Goal: Information Seeking & Learning: Understand process/instructions

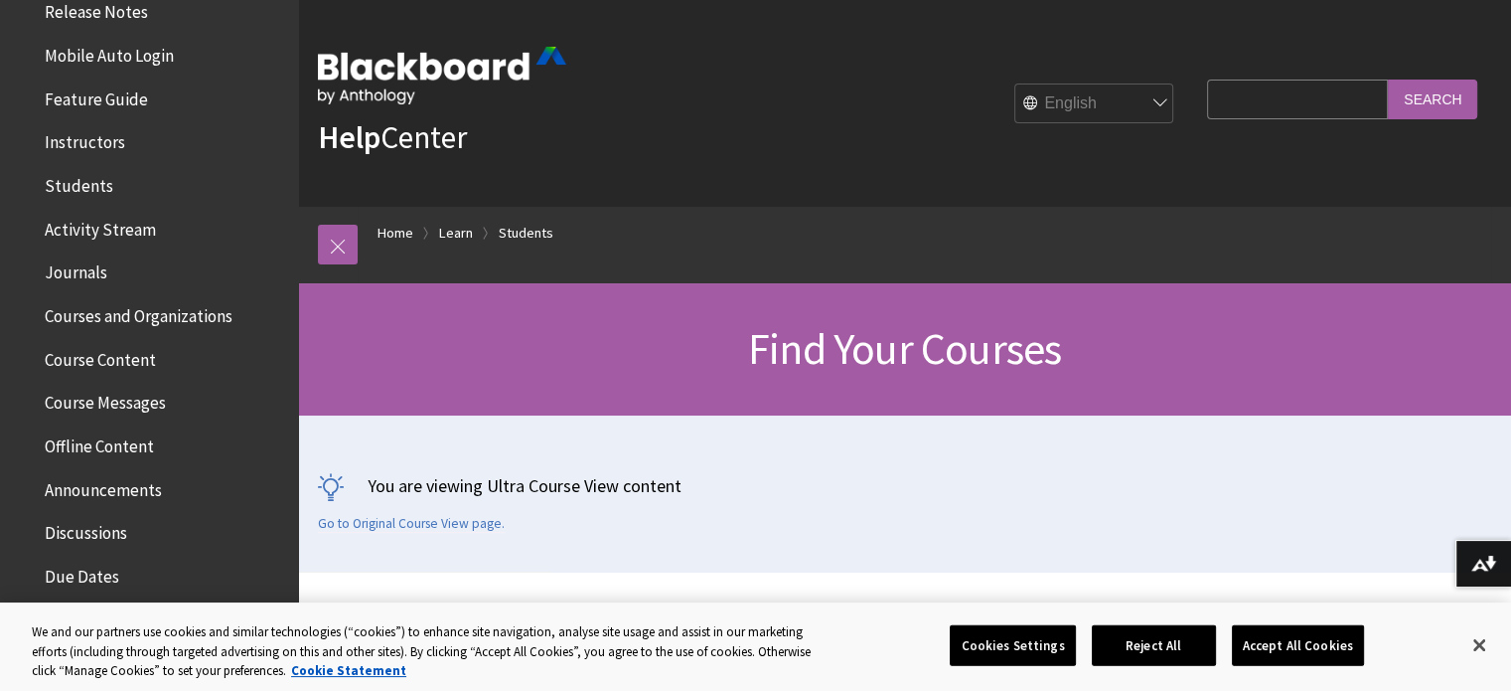
scroll to position [332, 0]
click at [134, 222] on span "Activity Stream" at bounding box center [100, 224] width 111 height 27
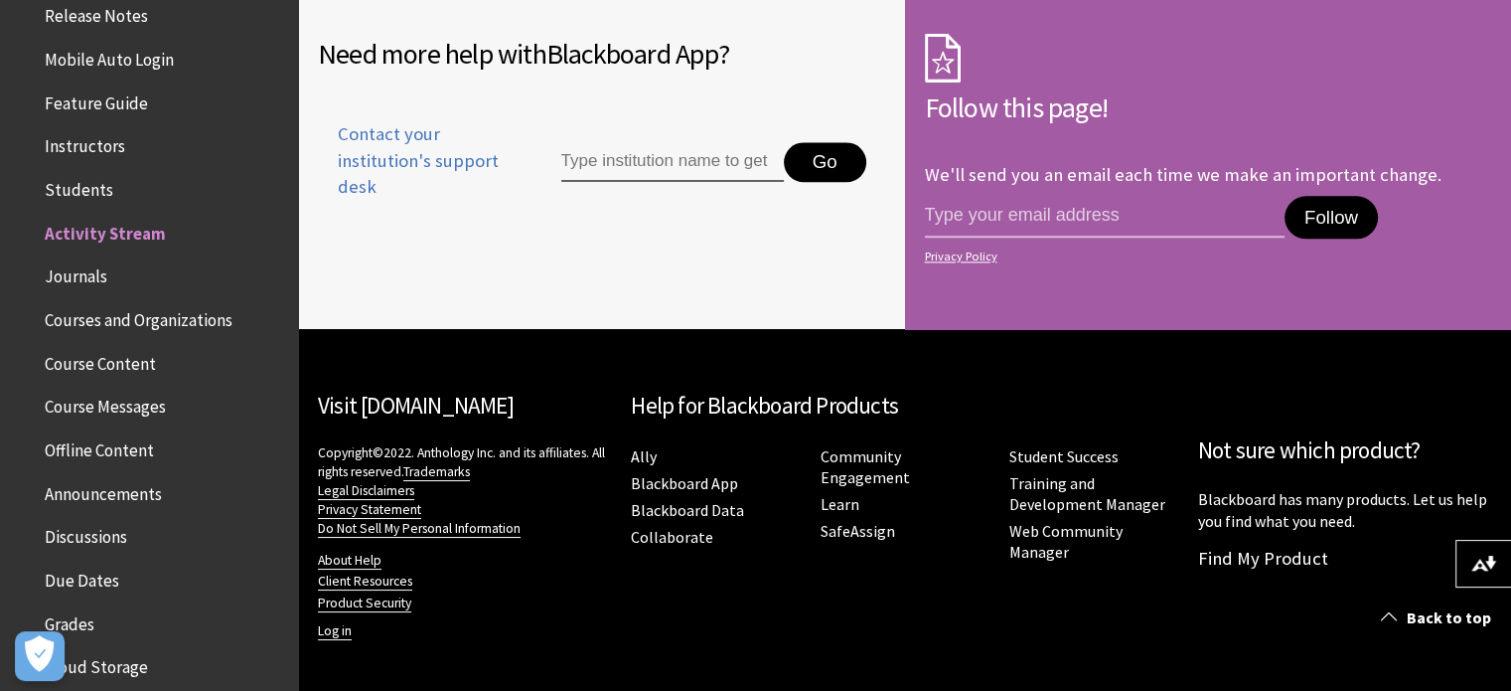
scroll to position [338, 0]
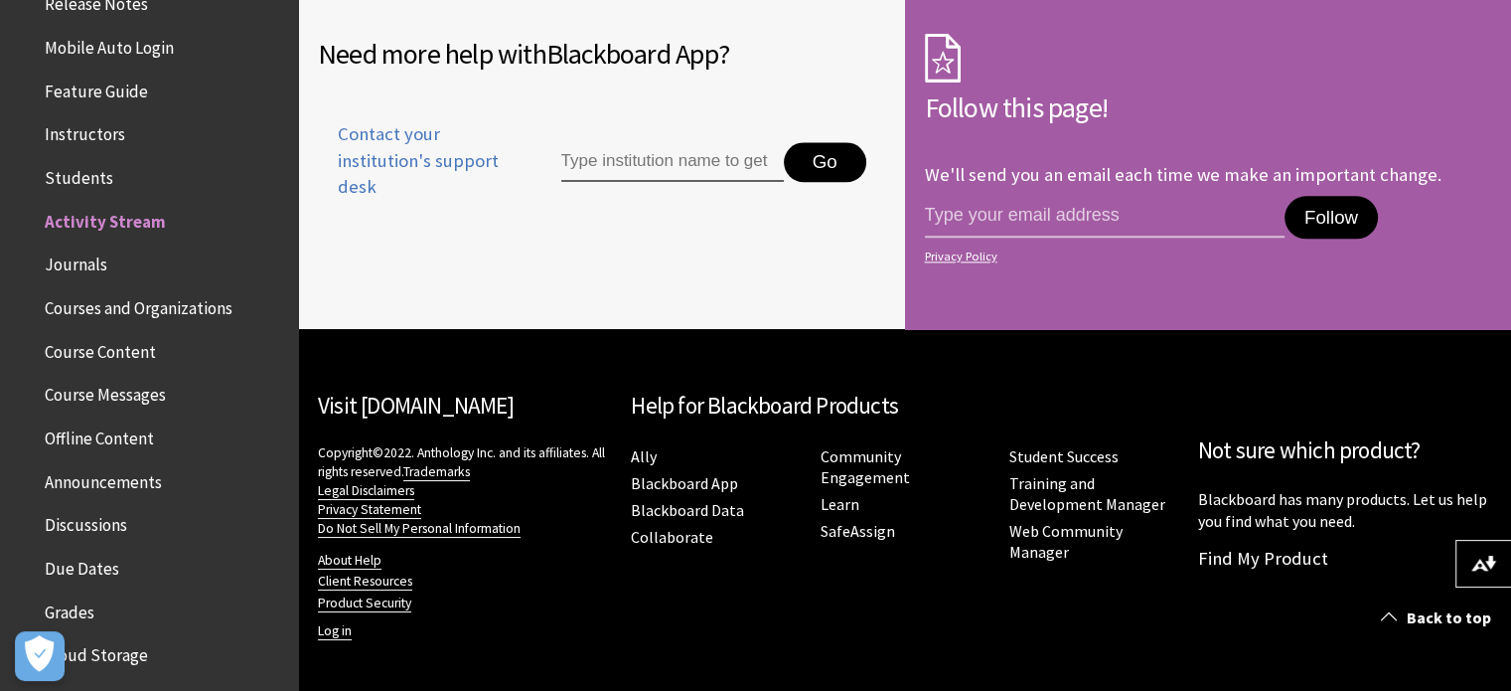
click at [121, 346] on span "Course Content" at bounding box center [100, 348] width 111 height 27
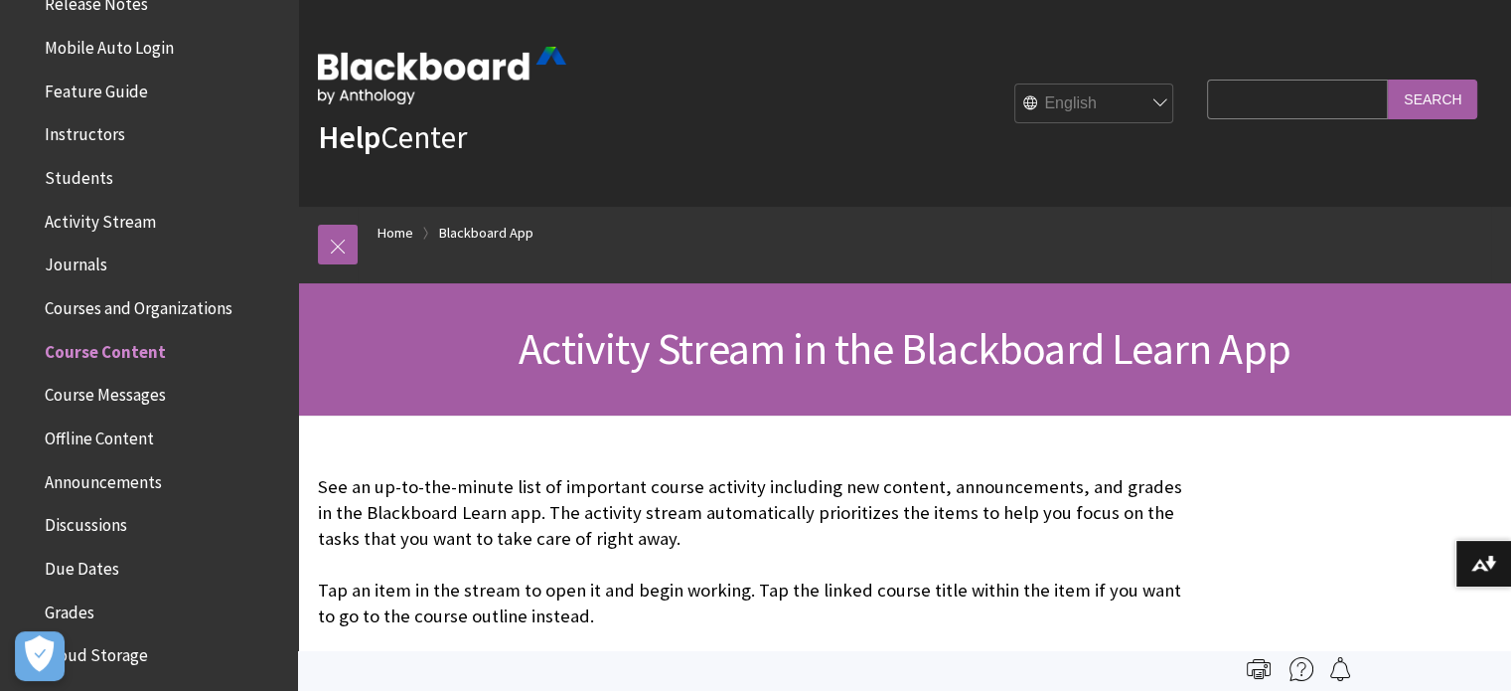
scroll to position [0, 0]
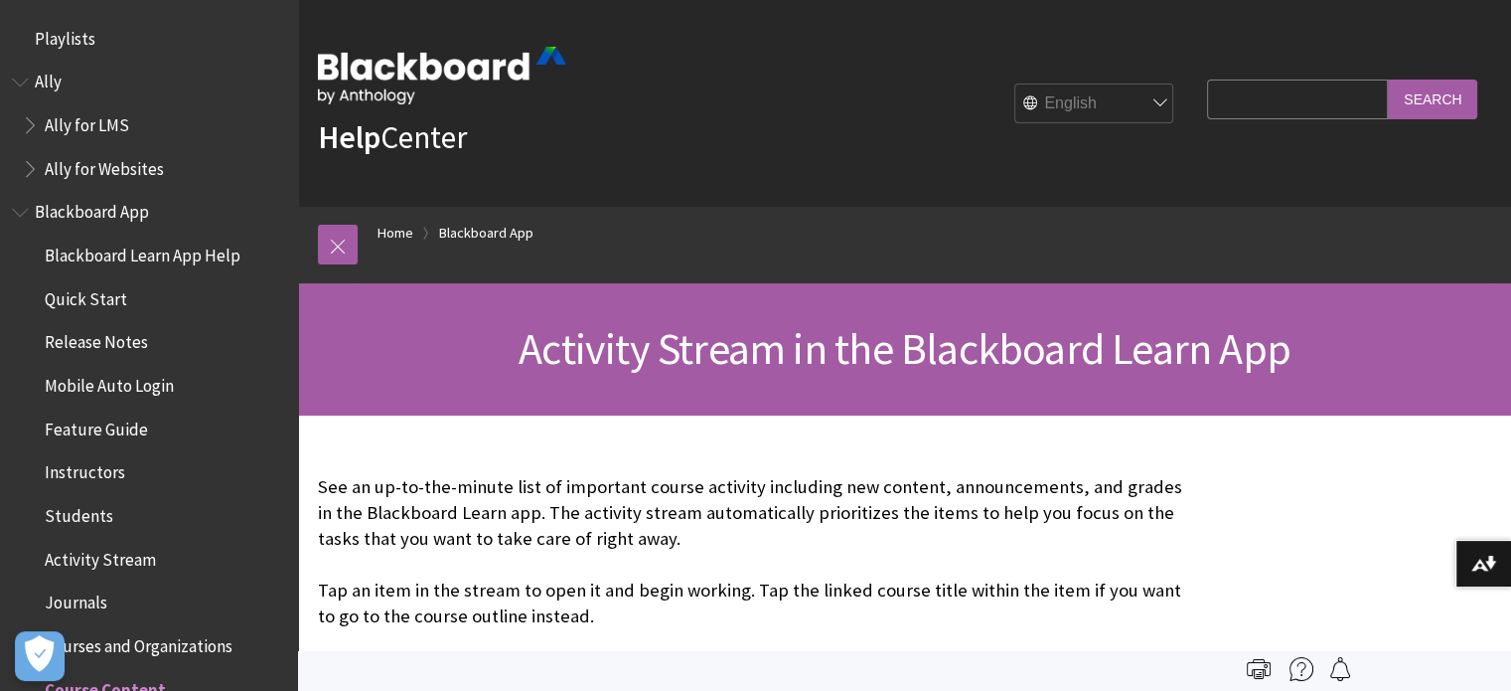
click at [1220, 105] on input "Search Query" at bounding box center [1297, 98] width 181 height 39
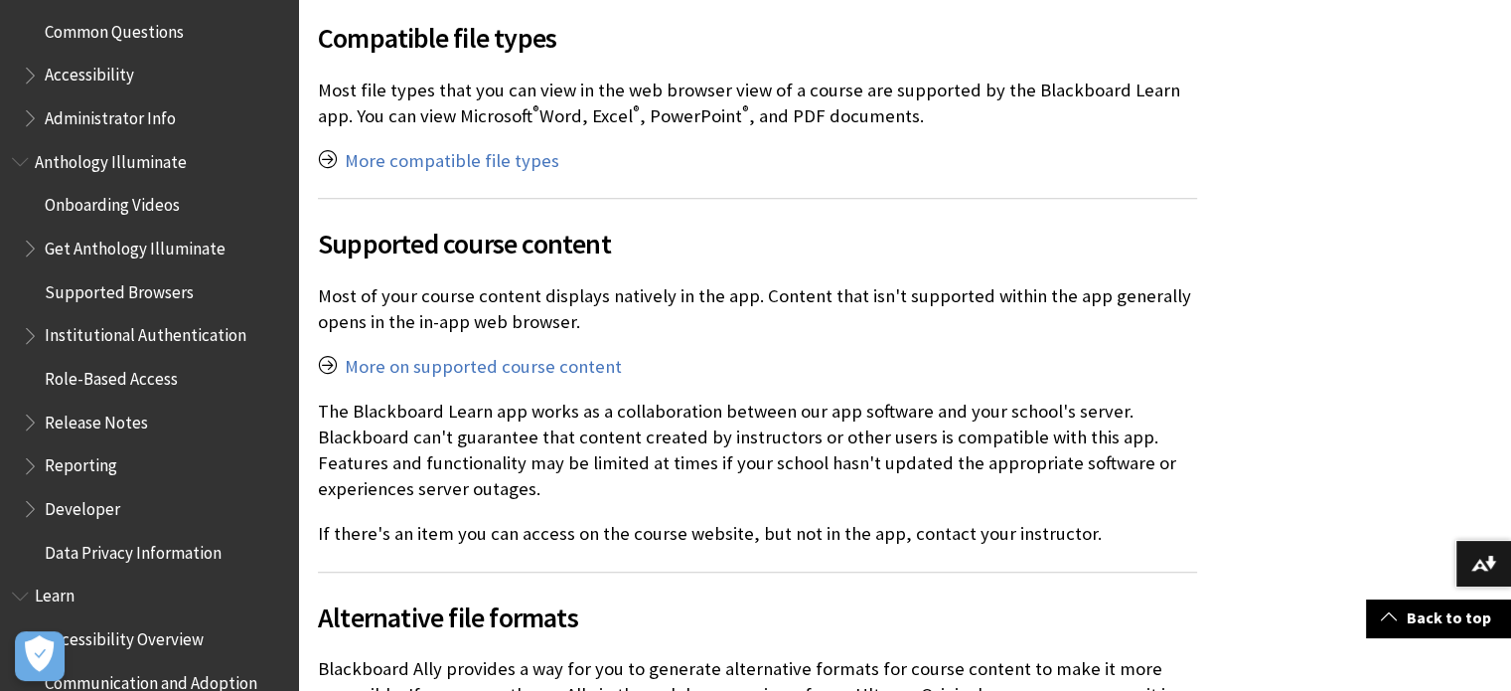
scroll to position [922, 0]
